Goal: Download file/media

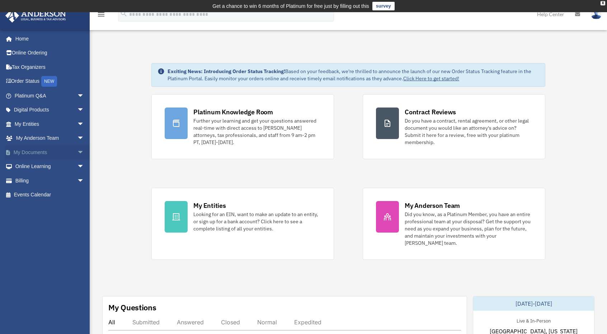
click at [77, 150] on span "arrow_drop_down" at bounding box center [84, 152] width 14 height 15
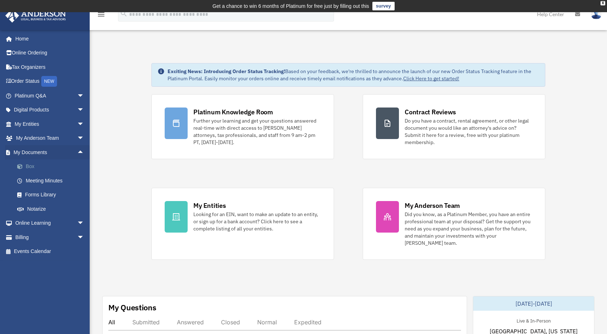
click at [33, 166] on link "Box" at bounding box center [52, 167] width 85 height 14
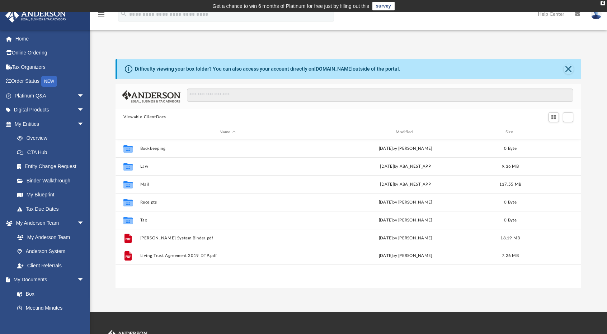
scroll to position [157, 460]
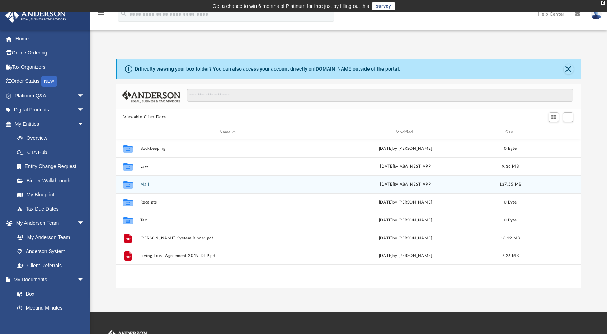
click at [143, 184] on button "Mail" at bounding box center [227, 184] width 175 height 5
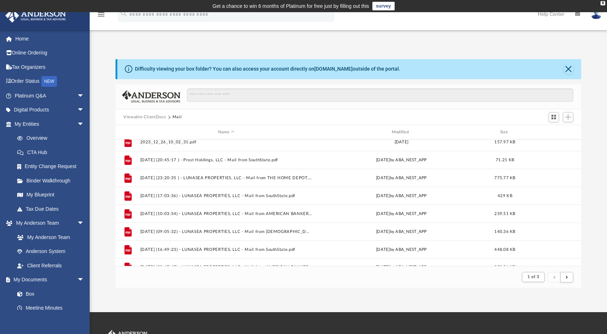
scroll to position [770, 0]
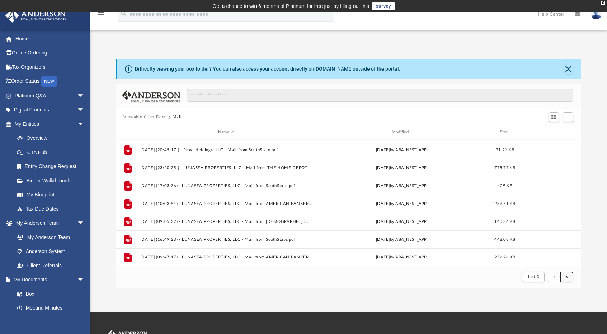
click at [568, 279] on button "submit" at bounding box center [566, 277] width 13 height 10
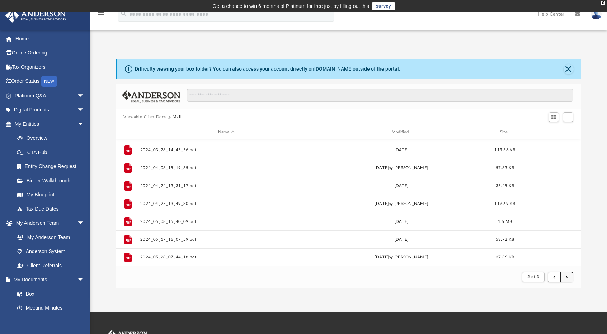
click at [566, 275] on span "submit" at bounding box center [567, 277] width 2 height 4
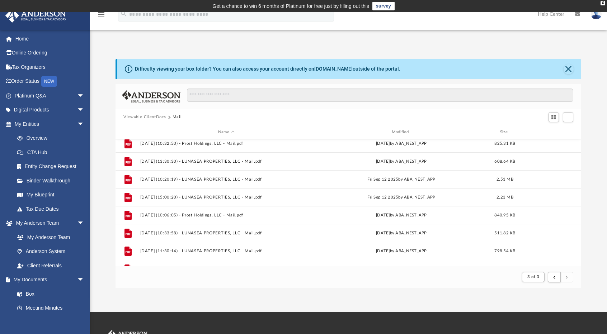
scroll to position [486, 0]
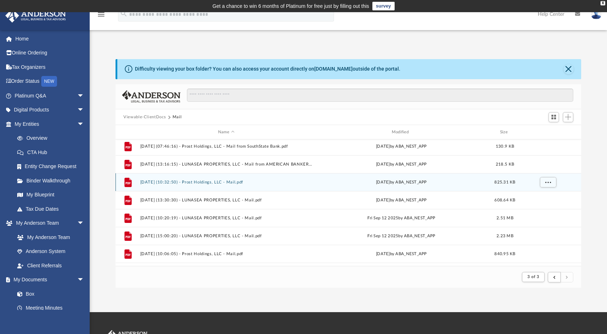
click at [219, 181] on button "[DATE] (10:32:50) - Prost Holdings, LLC - Mail.pdf" at bounding box center [226, 182] width 172 height 5
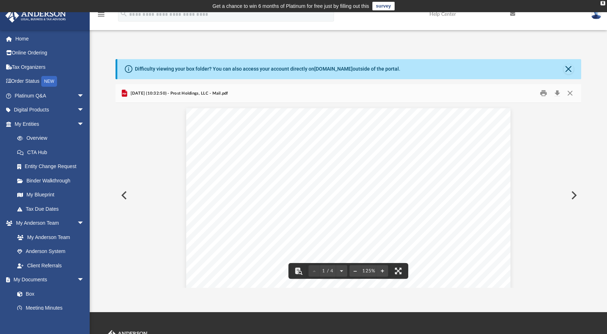
click at [575, 196] on button "Preview" at bounding box center [573, 195] width 16 height 20
click at [557, 93] on button "Download" at bounding box center [557, 93] width 13 height 11
click at [574, 195] on button "Preview" at bounding box center [573, 195] width 16 height 20
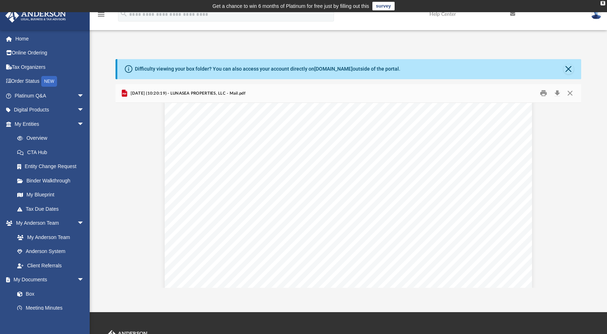
scroll to position [1829, 0]
click at [571, 195] on button "Preview" at bounding box center [573, 195] width 16 height 20
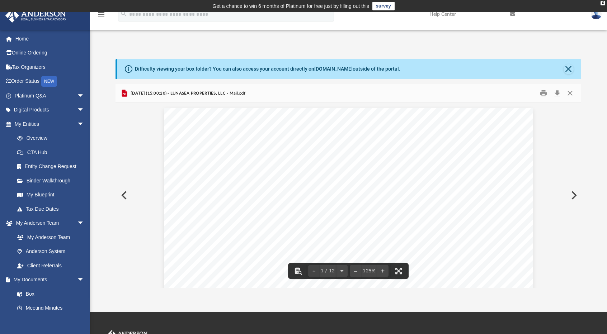
click at [124, 196] on button "Preview" at bounding box center [123, 195] width 16 height 20
click at [557, 89] on button "Download" at bounding box center [557, 93] width 13 height 11
click at [573, 195] on button "Preview" at bounding box center [573, 195] width 16 height 20
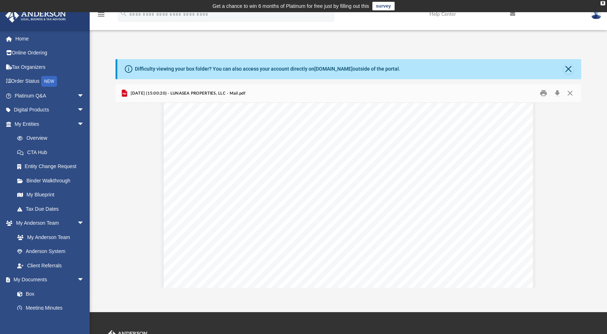
scroll to position [2582, 0]
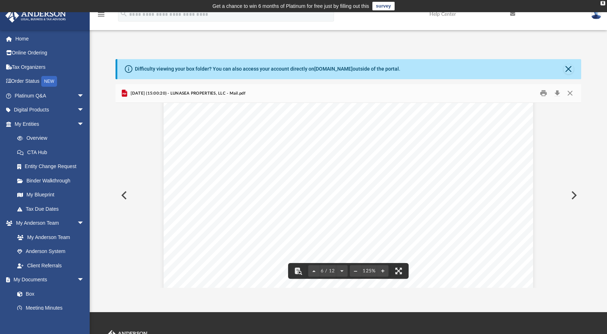
click at [596, 76] on div "Difficulty viewing your box folder? You can also access your account directly o…" at bounding box center [348, 173] width 517 height 229
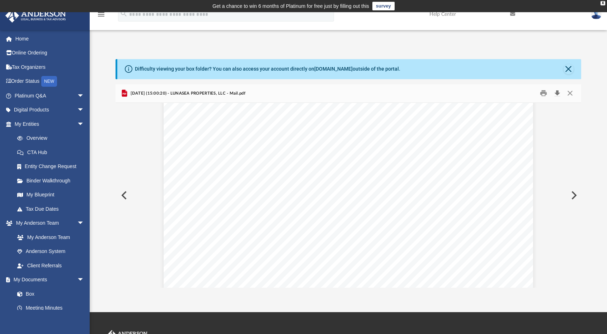
click at [557, 91] on button "Download" at bounding box center [557, 93] width 13 height 11
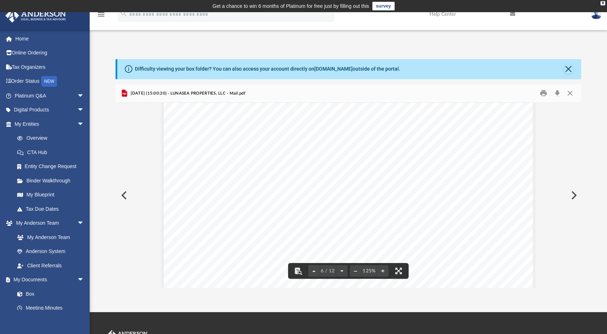
click at [573, 192] on button "Preview" at bounding box center [573, 195] width 16 height 20
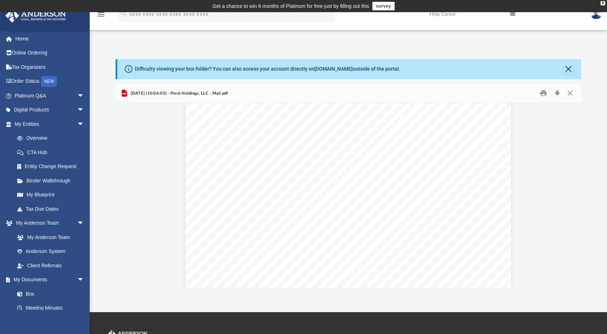
scroll to position [1148, 0]
click at [557, 92] on button "Download" at bounding box center [557, 93] width 13 height 11
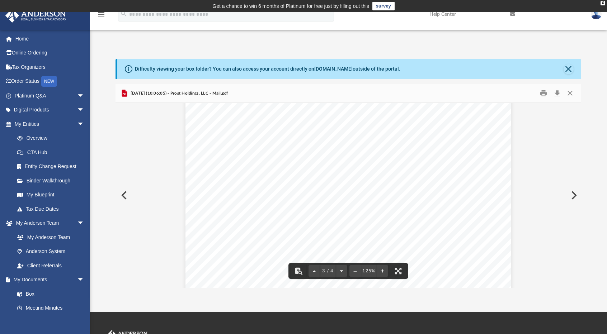
click at [573, 194] on button "Preview" at bounding box center [573, 195] width 16 height 20
click at [559, 92] on button "Download" at bounding box center [557, 93] width 13 height 11
click at [573, 193] on button "Preview" at bounding box center [573, 195] width 16 height 20
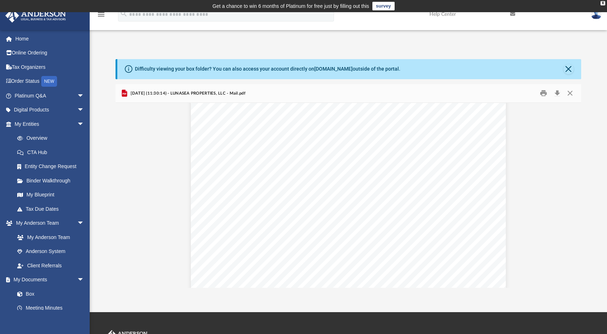
scroll to position [0, 0]
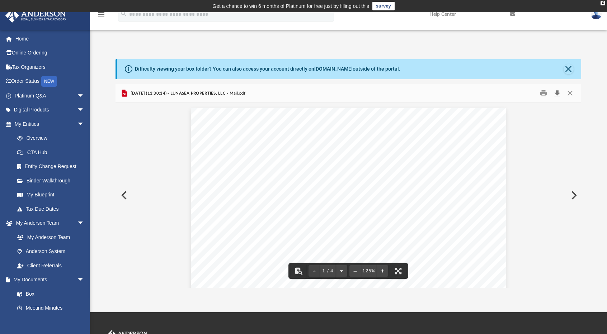
click at [557, 91] on button "Download" at bounding box center [557, 93] width 13 height 11
click at [572, 195] on button "Preview" at bounding box center [573, 195] width 16 height 20
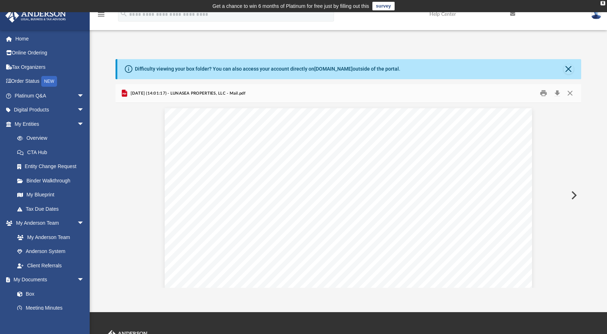
click at [572, 195] on button "Preview" at bounding box center [573, 195] width 16 height 20
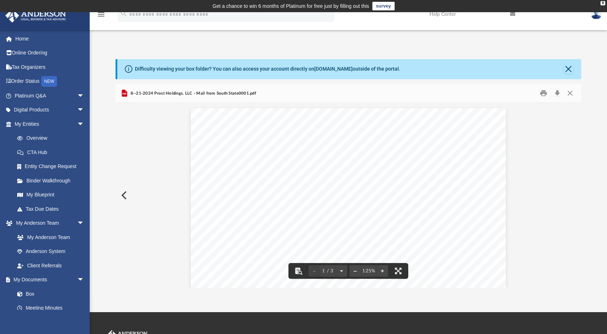
click at [125, 197] on button "Preview" at bounding box center [123, 195] width 16 height 20
click at [121, 194] on button "Preview" at bounding box center [123, 195] width 16 height 20
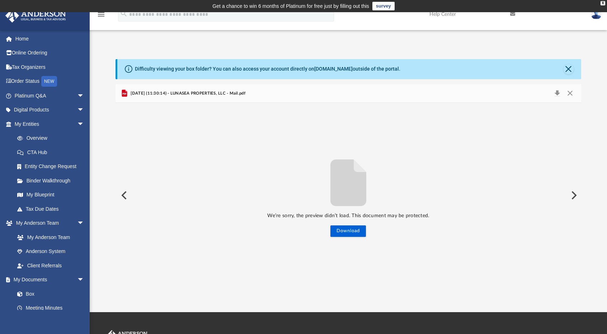
click at [125, 194] on button "Preview" at bounding box center [123, 195] width 16 height 20
click at [360, 229] on button "Download" at bounding box center [348, 231] width 36 height 11
